Goal: Check status: Check status

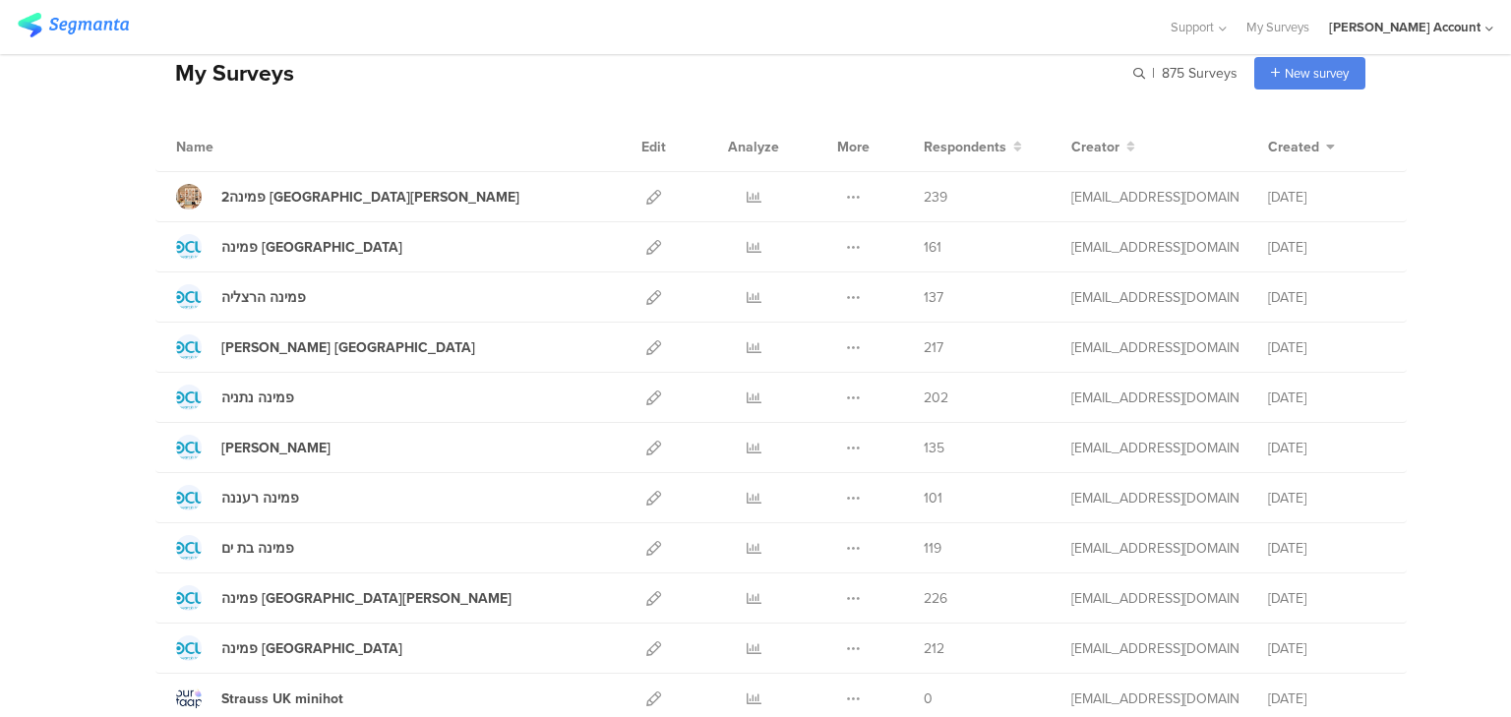
scroll to position [79, 0]
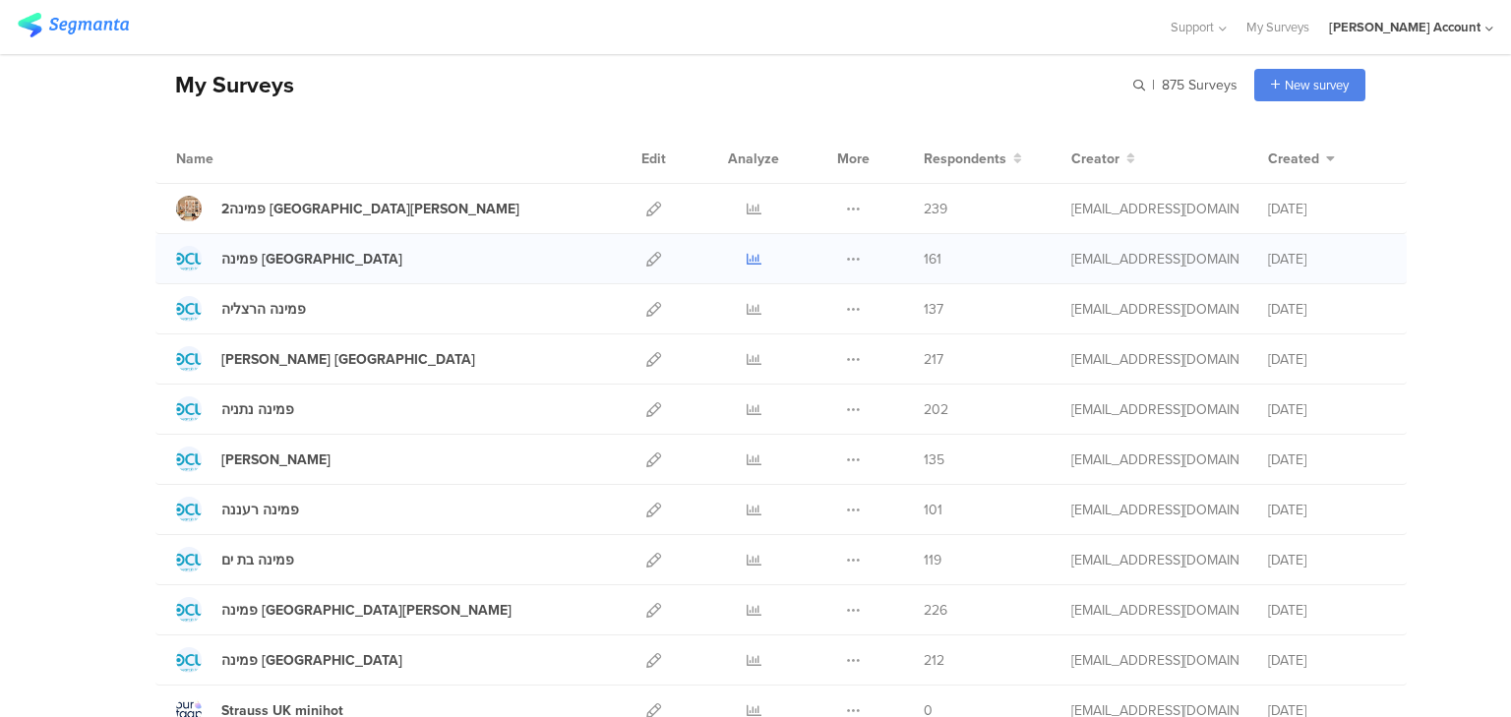
click at [754, 258] on icon at bounding box center [754, 259] width 15 height 15
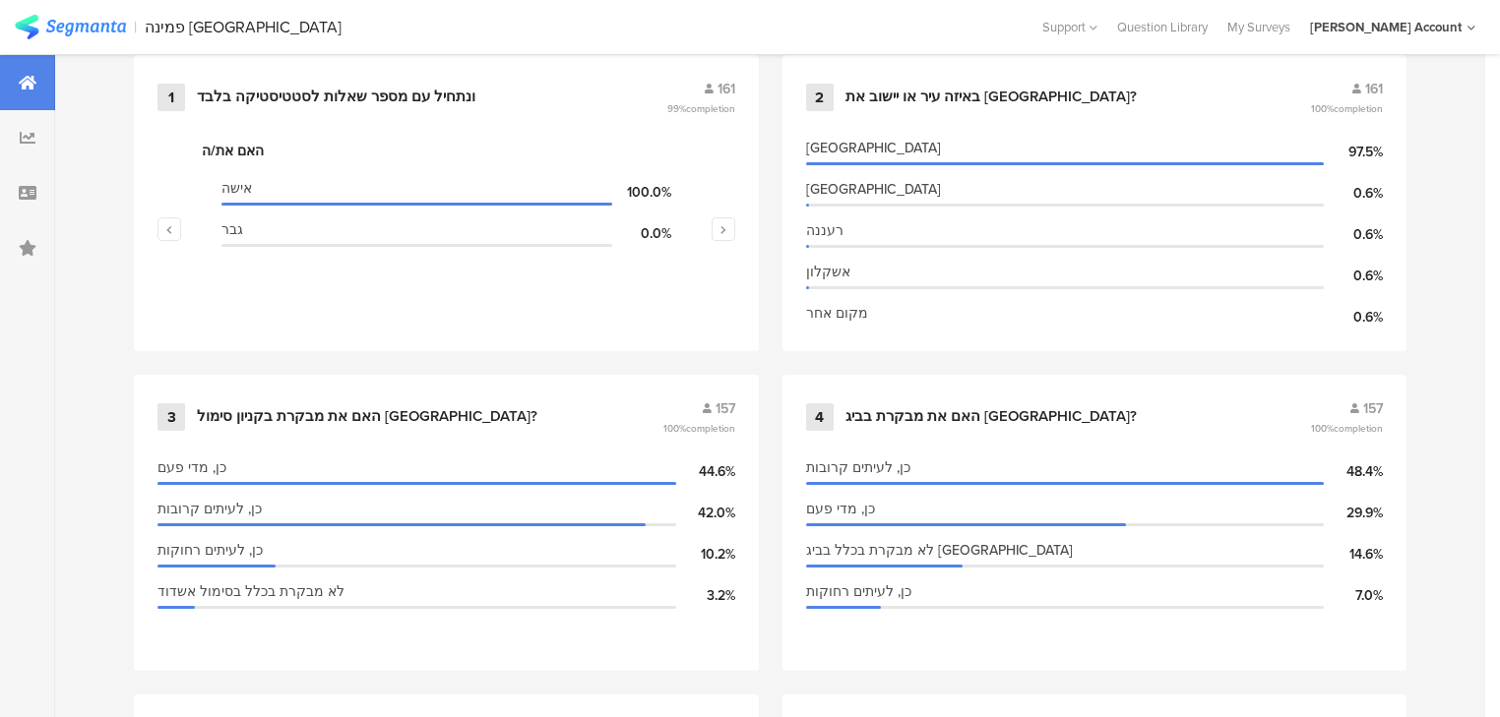
scroll to position [1181, 0]
